Goal: Task Accomplishment & Management: Manage account settings

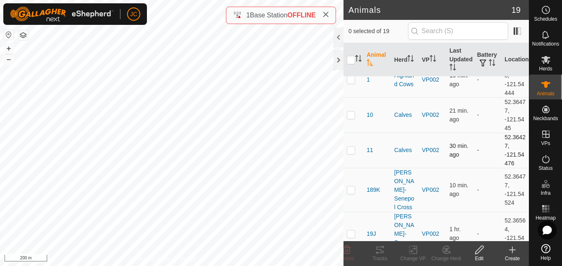
scroll to position [15, 0]
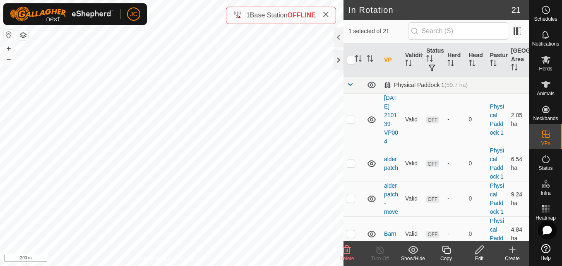
checkbox input "true"
checkbox input "false"
click at [446, 262] on div "Copy" at bounding box center [445, 253] width 33 height 25
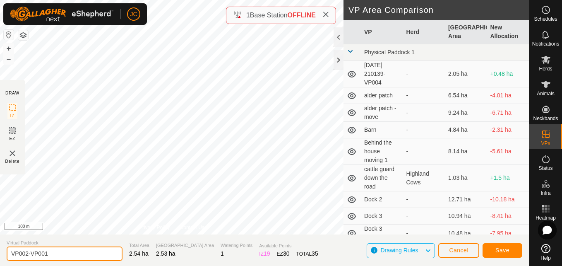
click at [92, 250] on input "VP002-VP001" at bounding box center [65, 253] width 116 height 14
type input "V"
type input "VP002 moving"
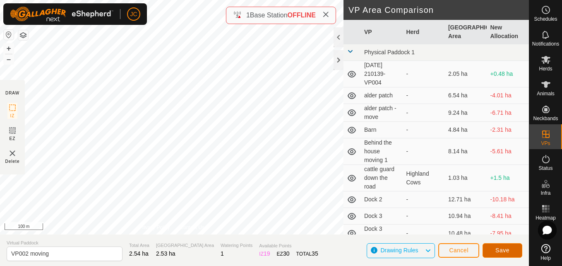
click at [513, 256] on button "Save" at bounding box center [502, 250] width 40 height 14
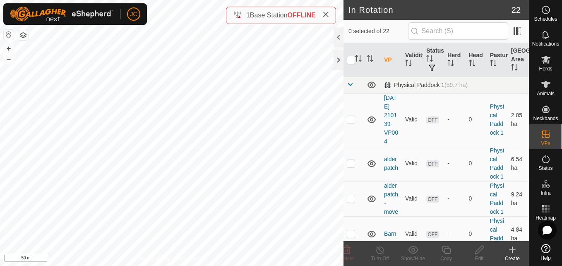
checkbox input "true"
click at [482, 255] on div "Edit" at bounding box center [479, 257] width 33 height 7
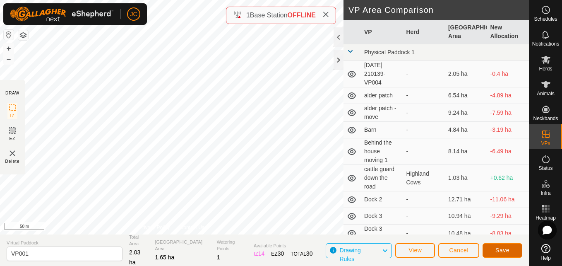
click at [504, 253] on span "Save" at bounding box center [502, 250] width 14 height 7
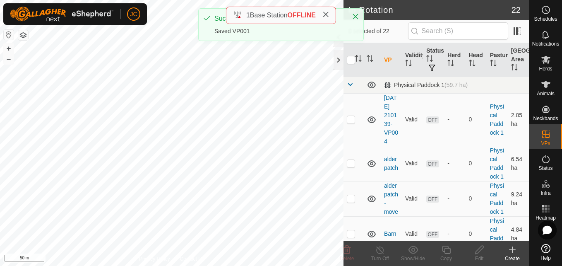
checkbox input "true"
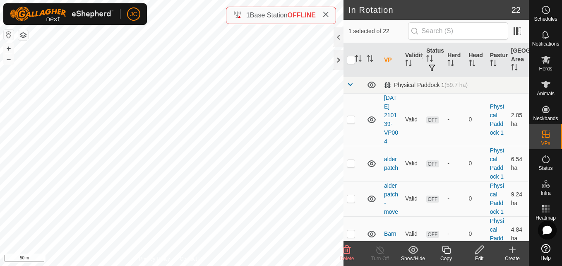
click at [470, 253] on edit-svg-icon at bounding box center [479, 249] width 33 height 10
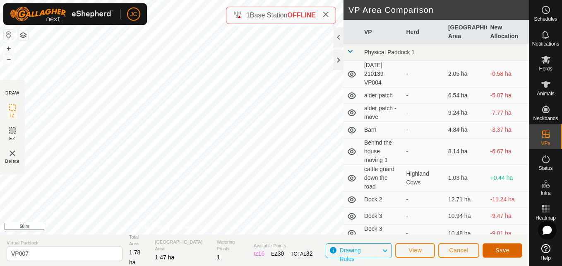
click at [487, 250] on button "Save" at bounding box center [502, 250] width 40 height 14
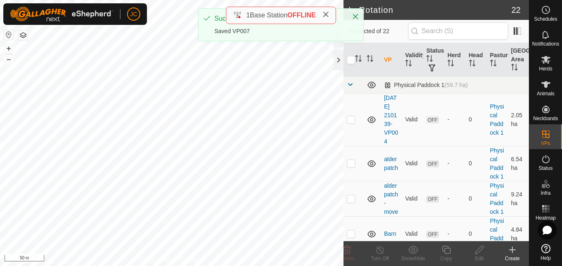
checkbox input "true"
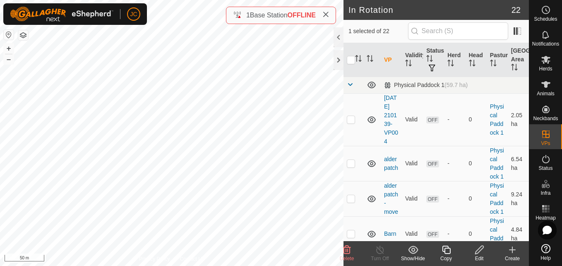
click at [471, 255] on div "Edit" at bounding box center [479, 257] width 33 height 7
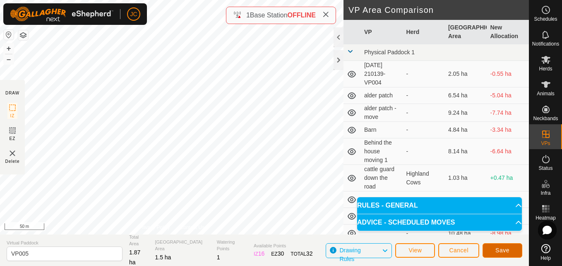
click at [504, 250] on span "Save" at bounding box center [502, 250] width 14 height 7
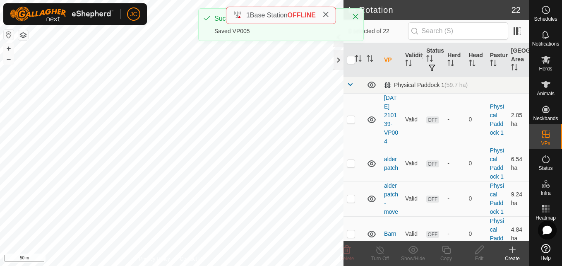
checkbox input "true"
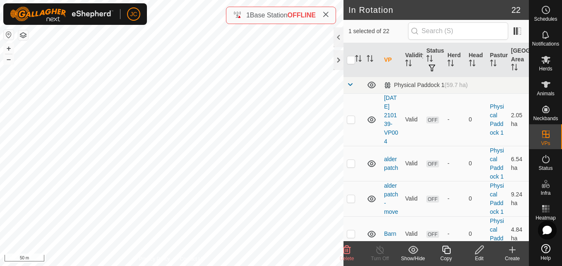
click at [481, 259] on div "Edit" at bounding box center [479, 257] width 33 height 7
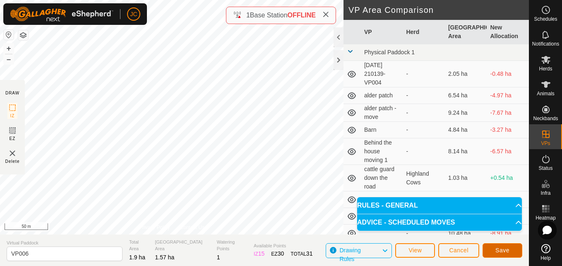
click at [496, 247] on span "Save" at bounding box center [502, 250] width 14 height 7
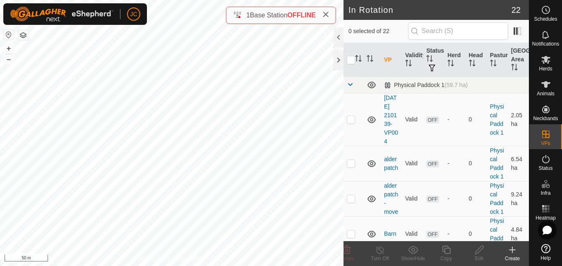
checkbox input "true"
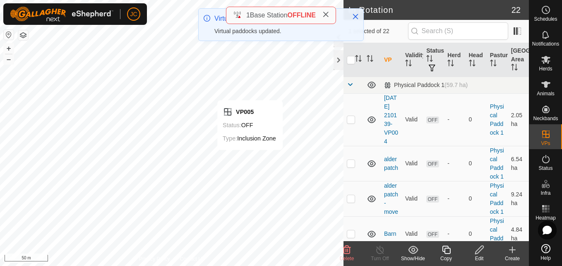
checkbox input "false"
checkbox input "true"
checkbox input "false"
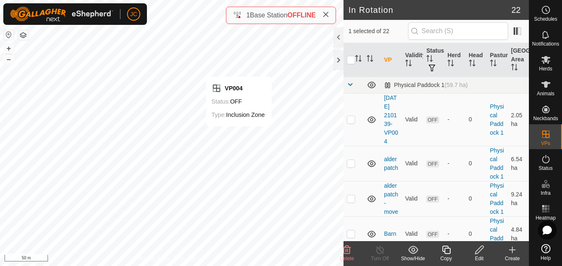
checkbox input "false"
checkbox input "true"
checkbox input "false"
checkbox input "true"
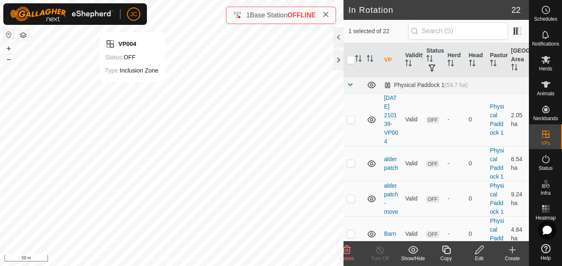
checkbox input "false"
checkbox input "true"
click at [475, 256] on div "Edit" at bounding box center [479, 257] width 33 height 7
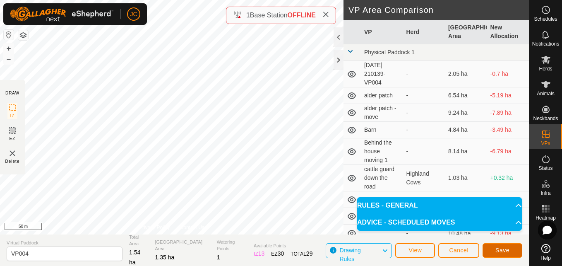
click at [503, 252] on span "Save" at bounding box center [502, 250] width 14 height 7
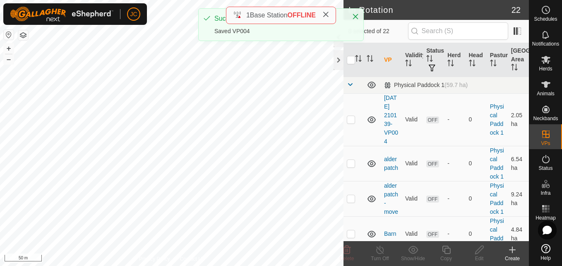
checkbox input "true"
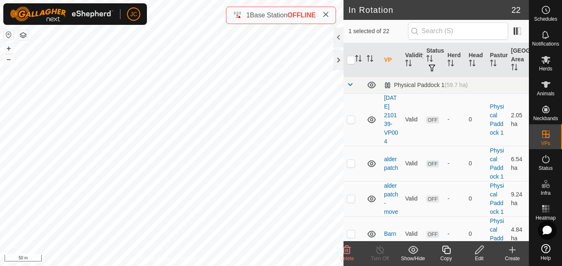
click at [482, 256] on div "Edit" at bounding box center [479, 257] width 33 height 7
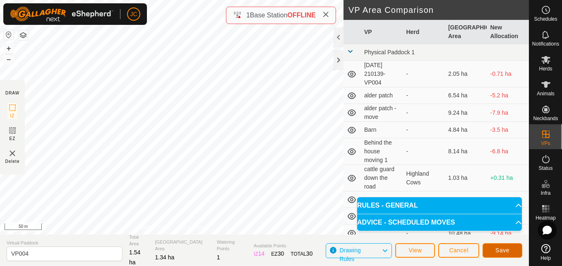
click at [503, 254] on button "Save" at bounding box center [502, 250] width 40 height 14
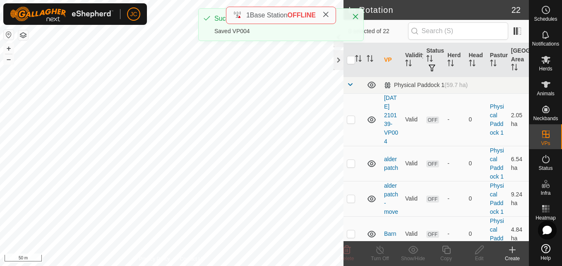
checkbox input "true"
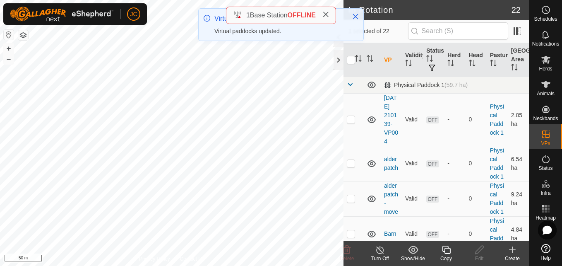
checkbox input "true"
checkbox input "false"
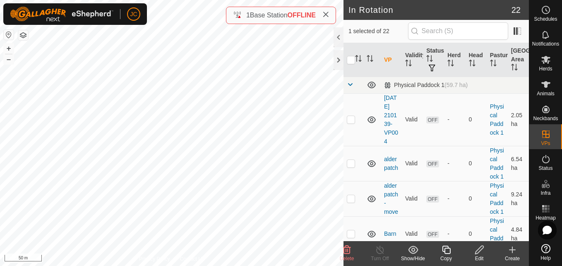
checkbox input "true"
checkbox input "false"
checkbox input "true"
checkbox input "false"
click at [345, 250] on icon at bounding box center [347, 249] width 8 height 8
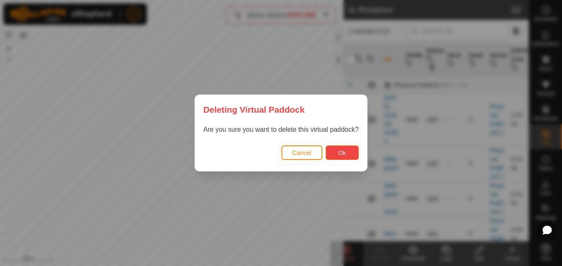
click at [339, 157] on button "Ok" at bounding box center [342, 152] width 33 height 14
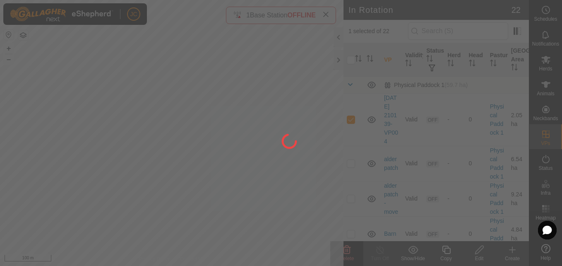
checkbox input "false"
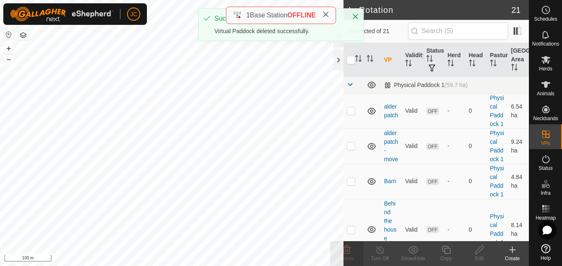
checkbox input "true"
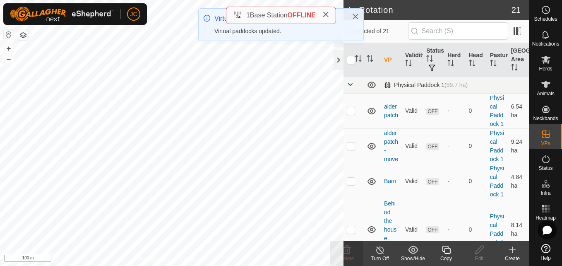
checkbox input "true"
checkbox input "false"
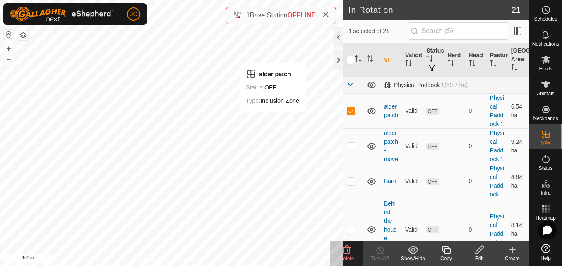
checkbox input "false"
checkbox input "true"
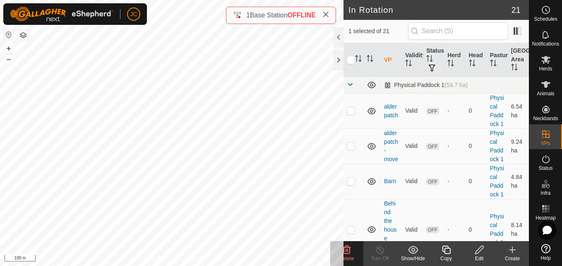
checkbox input "false"
checkbox input "true"
checkbox input "false"
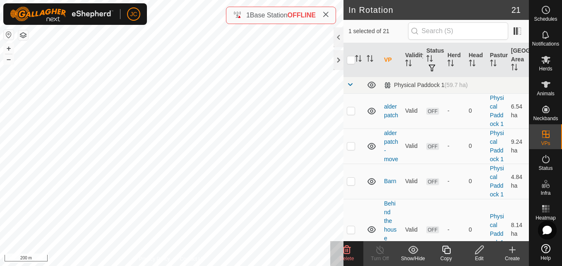
checkbox input "false"
checkbox input "true"
checkbox input "false"
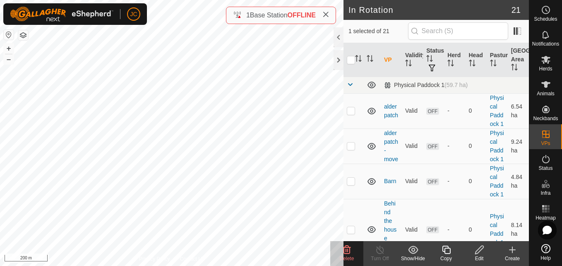
checkbox input "true"
checkbox input "false"
checkbox input "true"
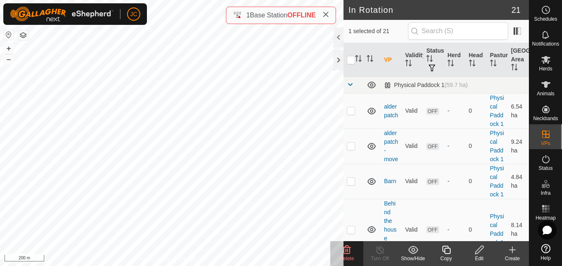
checkbox input "true"
checkbox input "false"
checkbox input "true"
checkbox input "false"
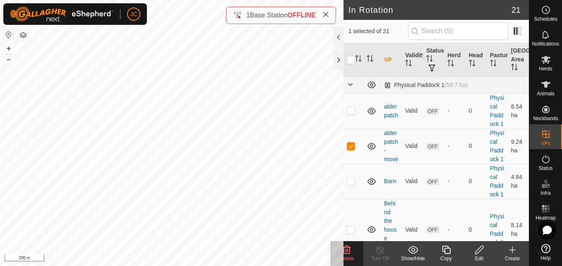
checkbox input "false"
checkbox input "true"
checkbox input "false"
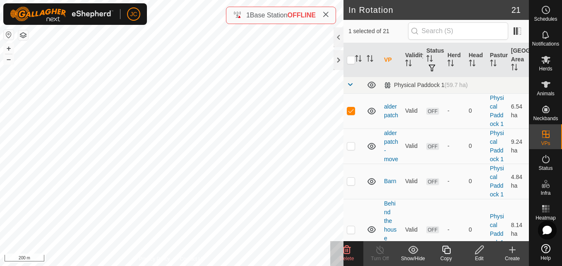
checkbox input "true"
